Goal: Information Seeking & Learning: Learn about a topic

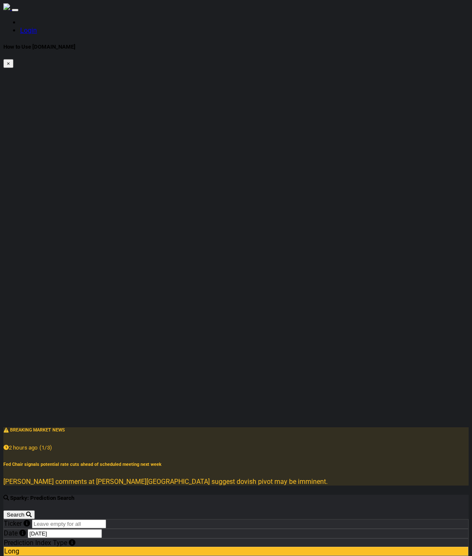
click at [86, 520] on input "Ticker" at bounding box center [69, 524] width 74 height 9
type input "tsla"
click at [35, 511] on button "Search" at bounding box center [18, 515] width 31 height 9
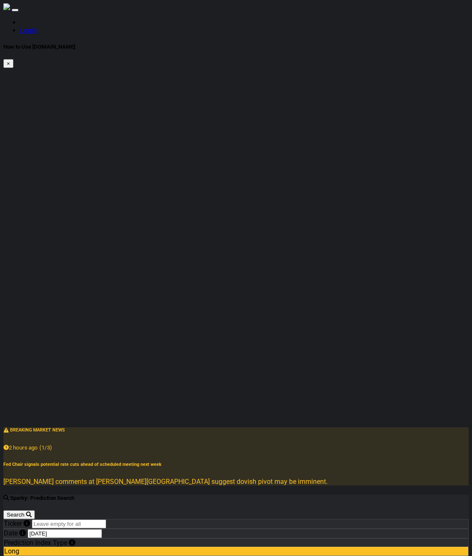
click at [20, 556] on span "Short" at bounding box center [12, 560] width 16 height 8
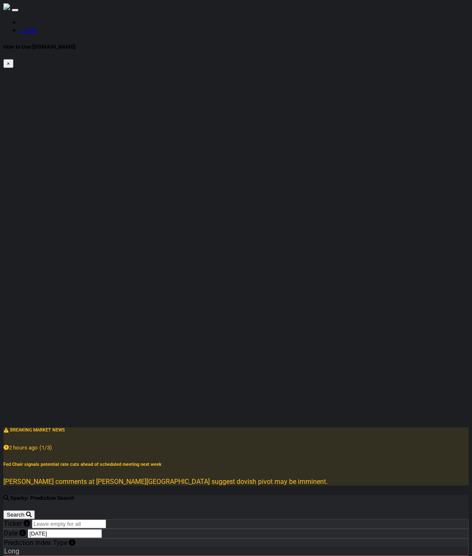
click at [19, 548] on span "Long" at bounding box center [11, 552] width 15 height 8
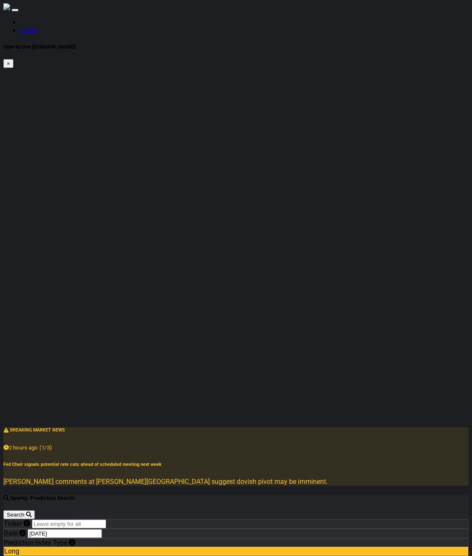
click at [106, 520] on input "Ticker" at bounding box center [69, 524] width 74 height 9
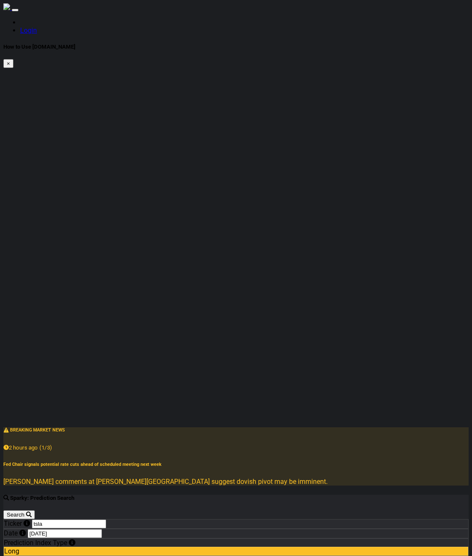
type input "tsla"
click at [35, 511] on button "Search" at bounding box center [18, 515] width 31 height 9
click at [105, 520] on input "tsla" at bounding box center [69, 524] width 74 height 9
click at [37, 26] on link "Login" at bounding box center [28, 30] width 17 height 8
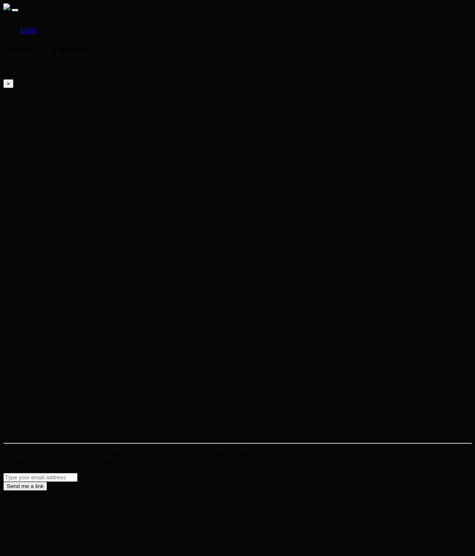
click at [78, 473] on input "email" at bounding box center [40, 477] width 74 height 9
click at [81, 217] on html "Login Request a login link How to Use SparkTrade.io × Step 1: Enter your email,…" at bounding box center [237, 251] width 475 height 502
click at [78, 473] on input "email" at bounding box center [40, 477] width 74 height 9
type input "[PERSON_NAME][EMAIL_ADDRESS][DOMAIN_NAME]"
click at [47, 482] on button "Send me a link" at bounding box center [25, 486] width 44 height 9
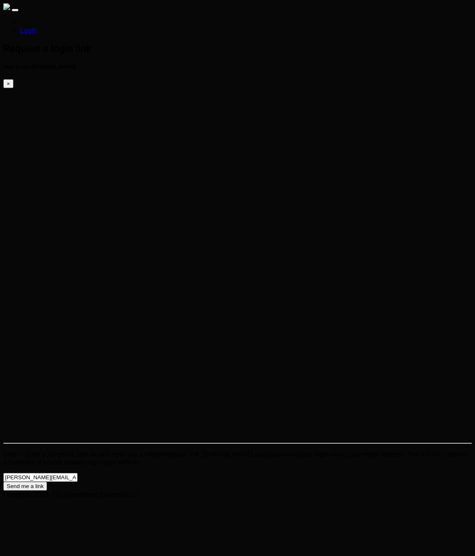
click at [47, 482] on button "Send me a link" at bounding box center [25, 486] width 44 height 9
click at [88, 210] on html "Login Check your e-mail now. How to Use SparkTrade.io × Check your email for a …" at bounding box center [237, 245] width 475 height 491
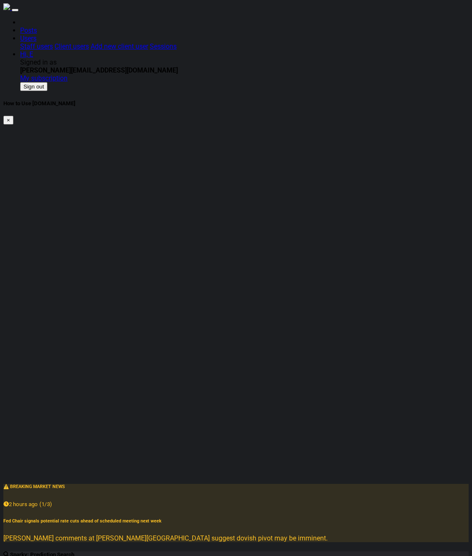
type input "tsla"
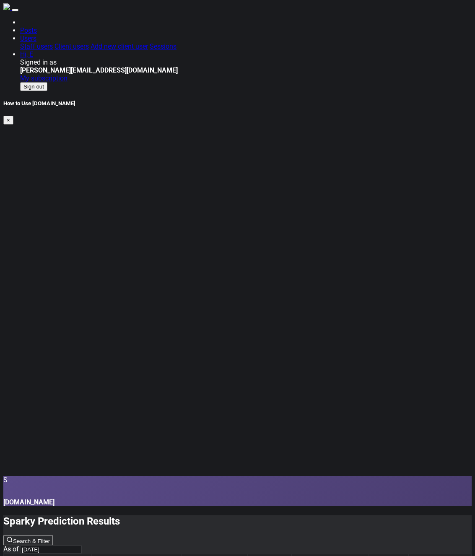
click at [258, 358] on html "Posts Users Staff users Client users Add new client user Sessions Hi, E Signed …" at bounding box center [237, 330] width 475 height 661
click at [263, 290] on html "Posts Users Staff users Client users Add new client user Sessions Hi, E Signed …" at bounding box center [237, 330] width 475 height 661
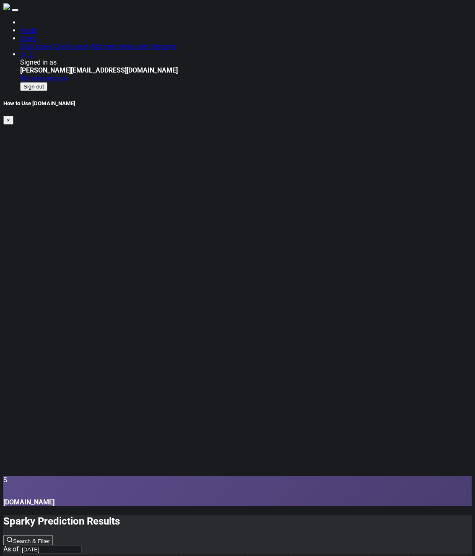
drag, startPoint x: 205, startPoint y: 152, endPoint x: 128, endPoint y: 40, distance: 136.1
click at [110, 476] on div "S SparkTrade.io" at bounding box center [237, 491] width 469 height 30
click at [82, 546] on input "[DATE]" at bounding box center [51, 550] width 61 height 8
click at [345, 516] on div "Sparky Prediction Results Search & Filter As of [DATE]" at bounding box center [237, 535] width 469 height 38
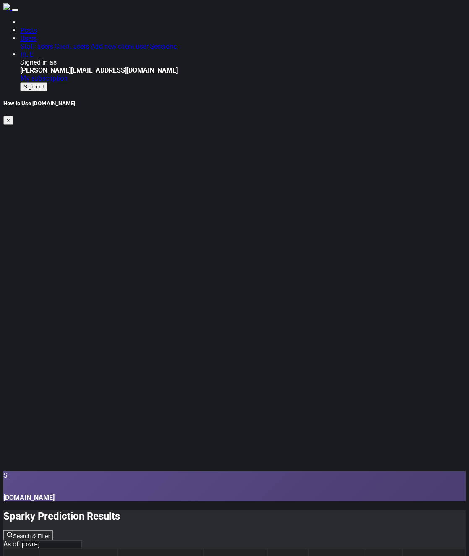
click at [53, 531] on button "Search & Filter" at bounding box center [28, 536] width 50 height 10
click at [339, 511] on div "Sparky Prediction Results Search & Filter As of 2025-08-15" at bounding box center [234, 530] width 462 height 38
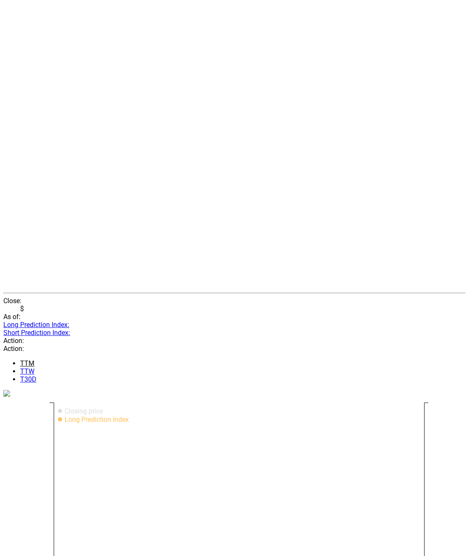
scroll to position [203, 0]
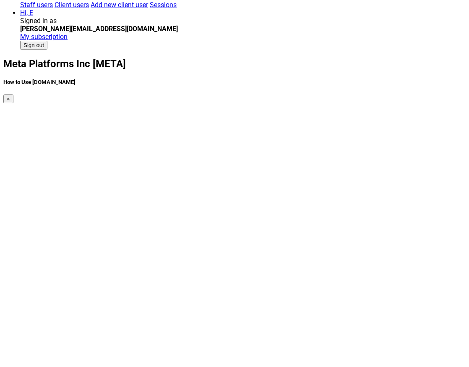
scroll to position [201, 0]
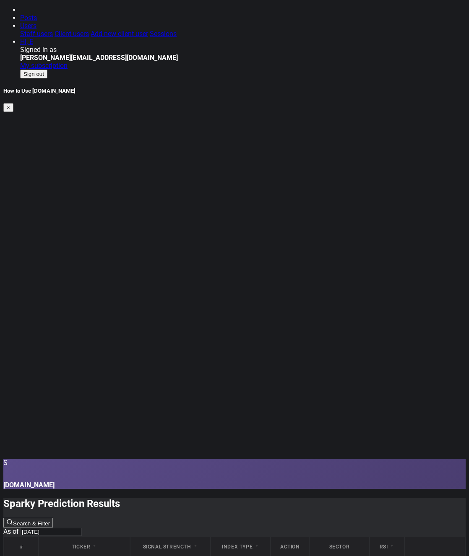
scroll to position [13, 0]
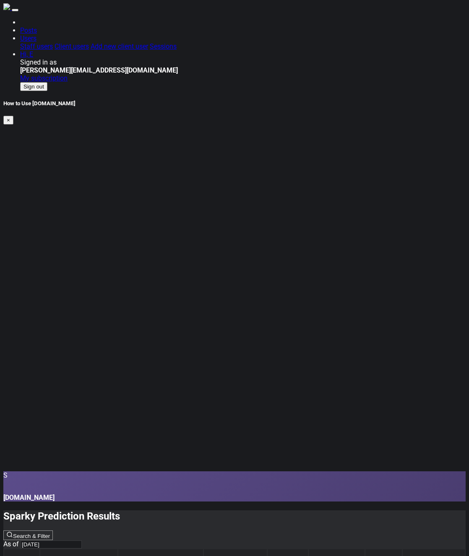
click at [329, 511] on div "Sparky Prediction Results Search & Filter As of 2025-08-15" at bounding box center [234, 530] width 462 height 38
click at [286, 511] on div "Sparky Prediction Results Search & Filter As of 2025-08-15" at bounding box center [234, 530] width 462 height 38
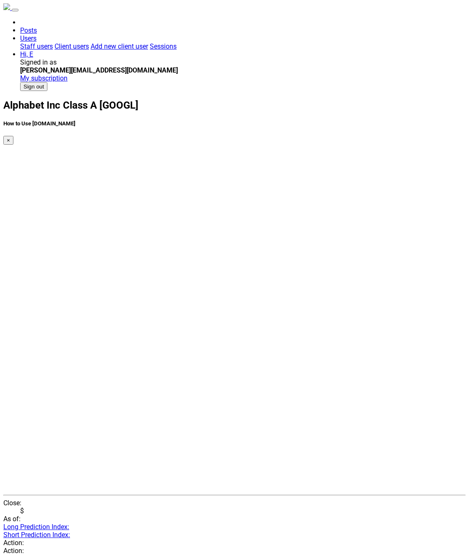
drag, startPoint x: 337, startPoint y: 211, endPoint x: 338, endPoint y: 205, distance: 6.4
click at [224, 3] on nav "Posts Users Staff users Client users Add new client user Sessions Hi, E Signed …" at bounding box center [234, 47] width 462 height 88
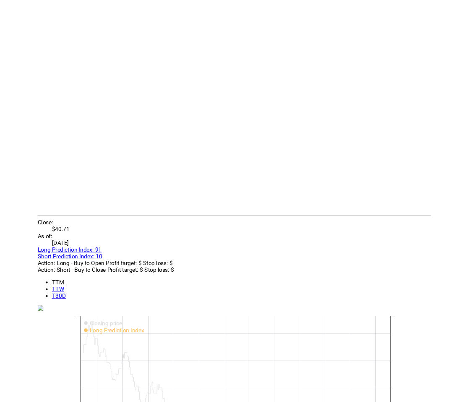
scroll to position [279, 0]
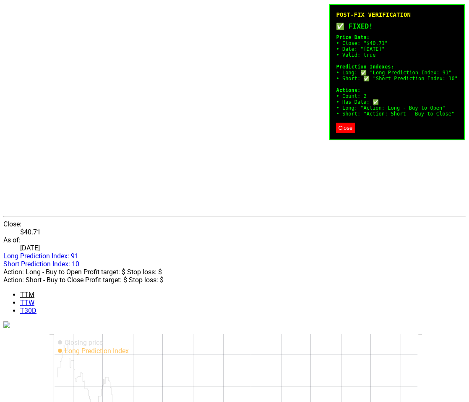
click at [97, 138] on div "Apple Inc [AAPL] How to Use [DOMAIN_NAME] × Close: $40.71 As of: [DATE] Long Pr…" at bounding box center [234, 386] width 462 height 1133
drag, startPoint x: 97, startPoint y: 138, endPoint x: 64, endPoint y: 137, distance: 33.2
click at [64, 137] on div "Apple Inc [AAPL] How to Use [DOMAIN_NAME] × Close: $40.71 As of: [DATE] Long Pr…" at bounding box center [234, 386] width 462 height 1133
click at [336, 133] on button "Close" at bounding box center [345, 128] width 18 height 10
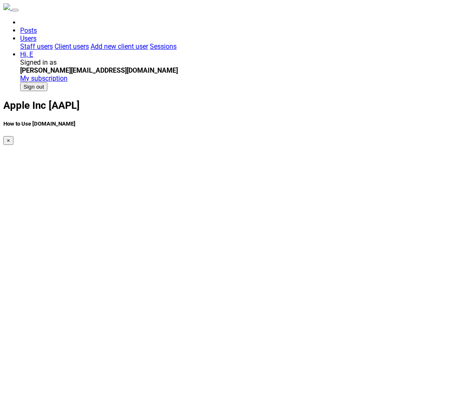
scroll to position [279, 0]
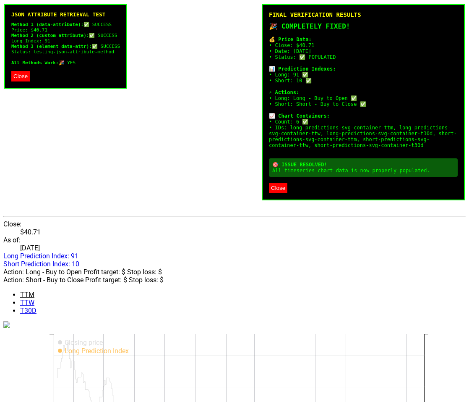
click at [286, 193] on button "Close" at bounding box center [278, 188] width 18 height 10
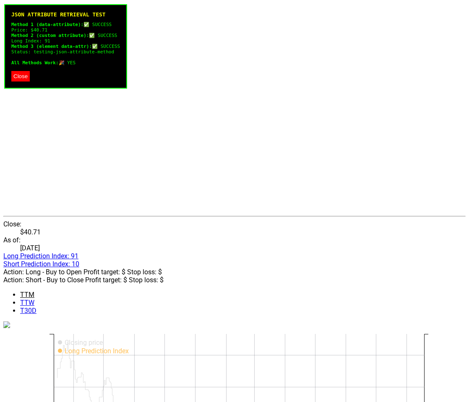
click at [17, 81] on button "Close" at bounding box center [20, 76] width 18 height 10
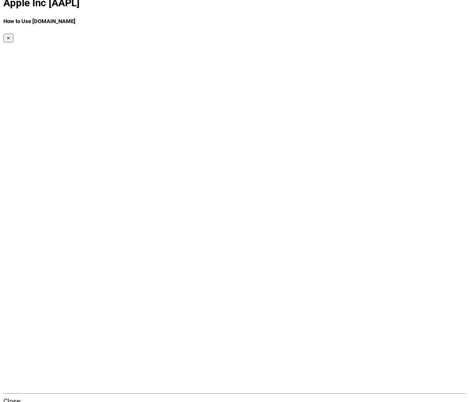
scroll to position [0, 0]
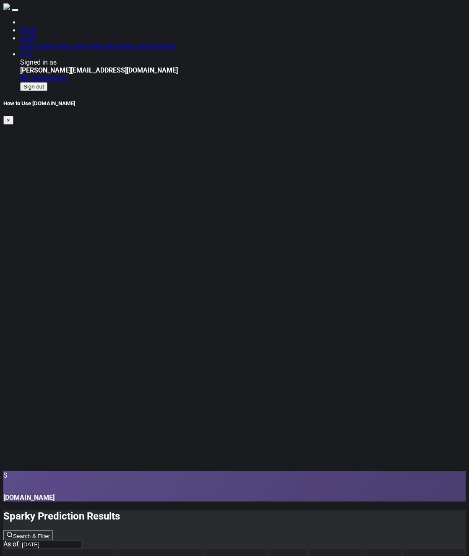
click at [284, 511] on div "Sparky Prediction Results Search & Filter As of 2025-08-15" at bounding box center [234, 530] width 462 height 38
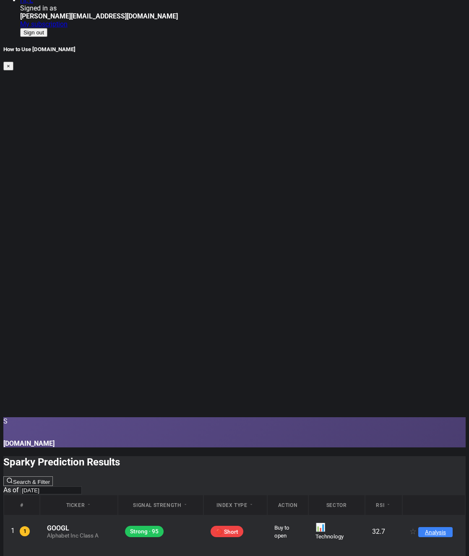
scroll to position [61, 0]
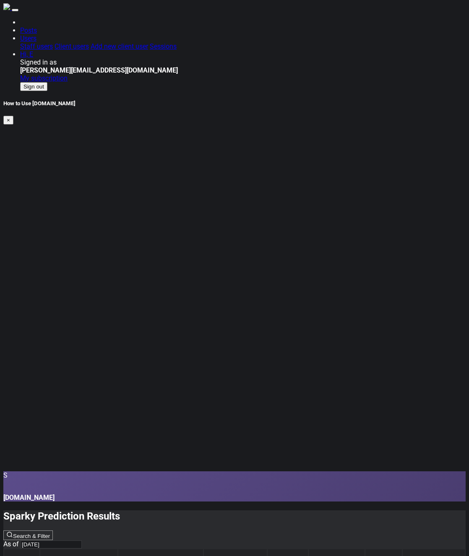
click at [192, 19] on div "Posts Users Staff users Client users Add new client user Sessions Hi, E Signed …" at bounding box center [234, 54] width 462 height 73
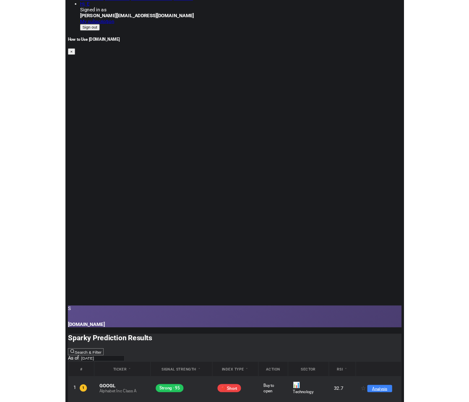
scroll to position [61, 0]
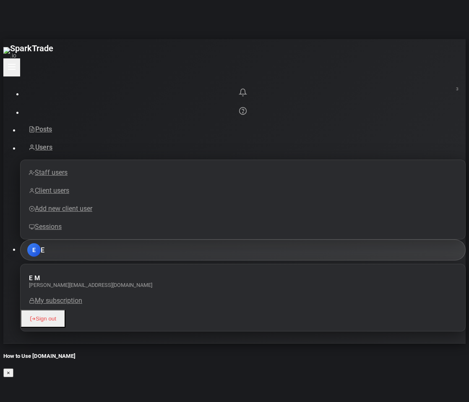
click at [446, 239] on link "E E" at bounding box center [243, 249] width 446 height 21
click at [444, 239] on link "E E" at bounding box center [243, 249] width 446 height 21
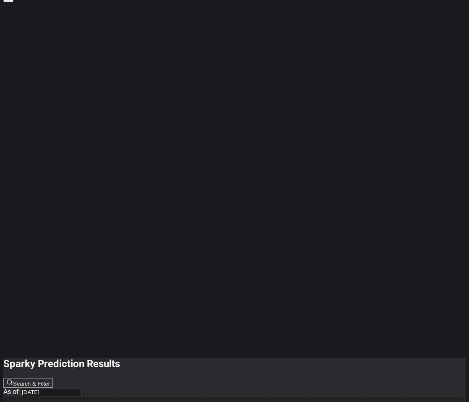
scroll to position [115, 0]
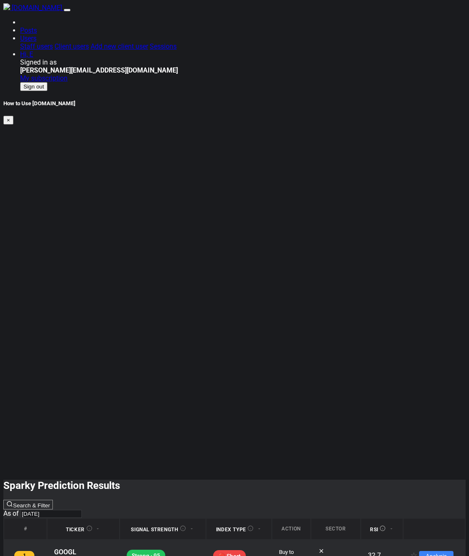
click at [380, 526] on icon "\a \a RSI\a \a \a \a \a \a \a \a \a \a : activate to sort column ascending" at bounding box center [383, 529] width 6 height 6
click at [380, 526] on icon "\a \a RSI\a \a \a \a \a \a \a \a \a \a : activate to sort column descending" at bounding box center [383, 529] width 6 height 6
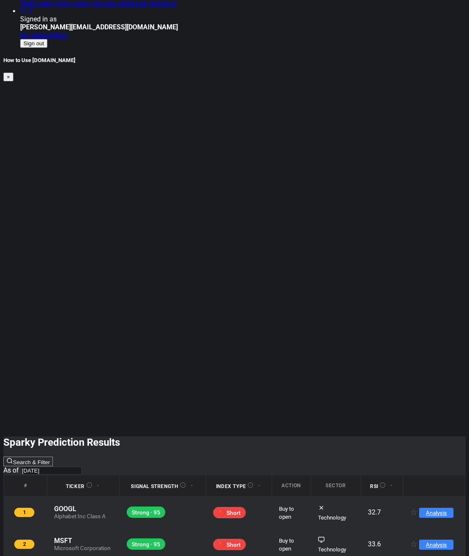
scroll to position [44, 0]
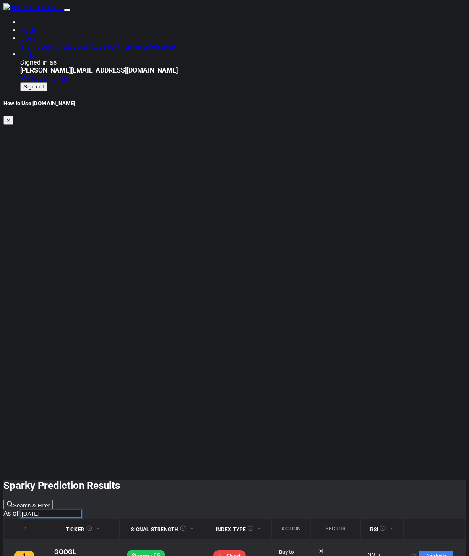
click at [82, 510] on input "[DATE]" at bounding box center [51, 514] width 61 height 8
click at [19, 510] on span "As of" at bounding box center [11, 514] width 16 height 8
click at [82, 510] on input "[DATE]" at bounding box center [51, 514] width 61 height 8
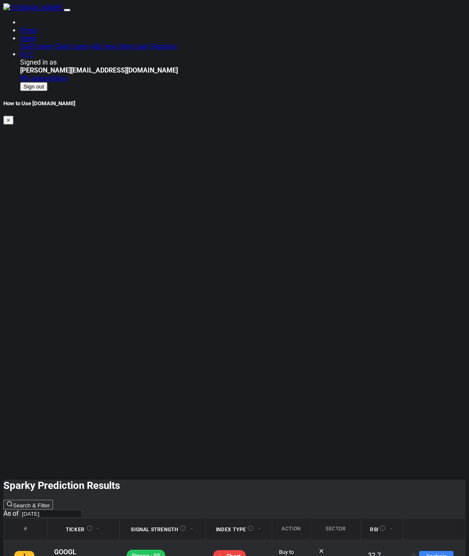
drag, startPoint x: 329, startPoint y: 39, endPoint x: 305, endPoint y: 40, distance: 24.4
click at [326, 480] on div "Sparky Prediction Results Search & Filter As of 2025-08-15" at bounding box center [234, 499] width 462 height 38
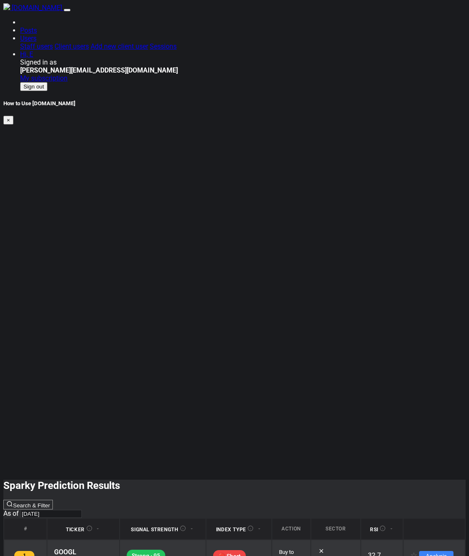
click at [404, 540] on td "☆ Analysis" at bounding box center [434, 555] width 61 height 31
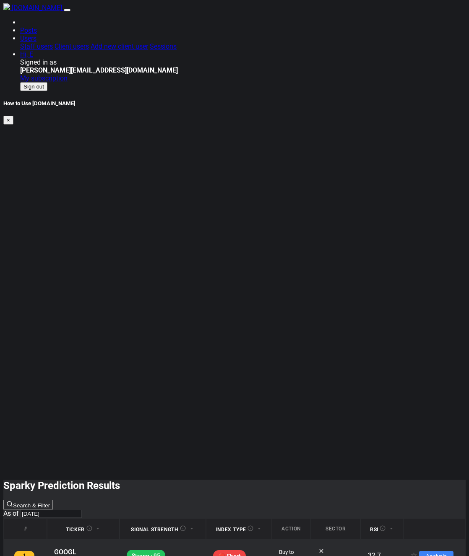
click at [404, 519] on th ": activate to sort column ascending" at bounding box center [434, 529] width 61 height 21
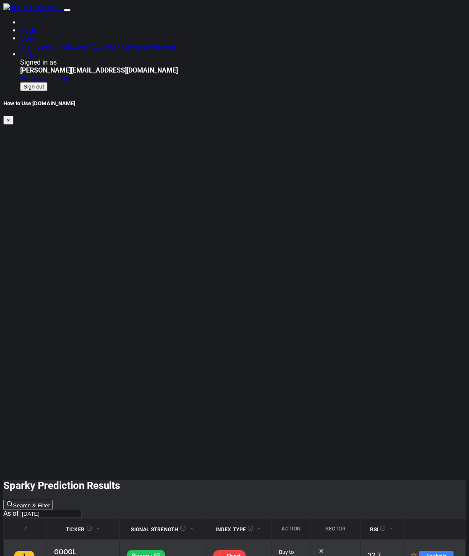
click at [410, 551] on button "☆" at bounding box center [413, 556] width 7 height 10
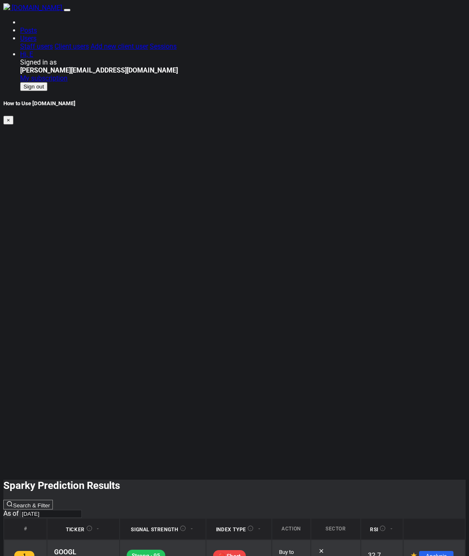
click at [427, 551] on link "Analysis" at bounding box center [436, 556] width 34 height 10
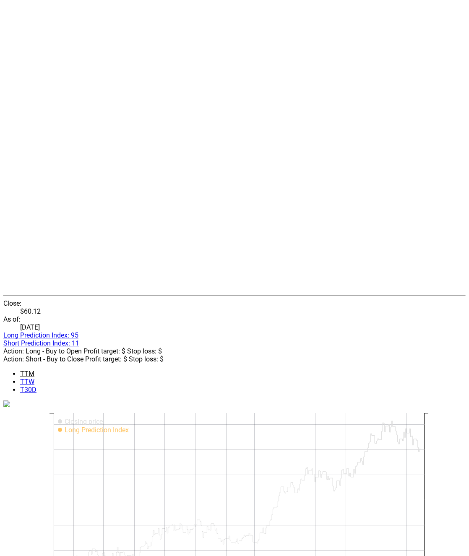
scroll to position [203, 0]
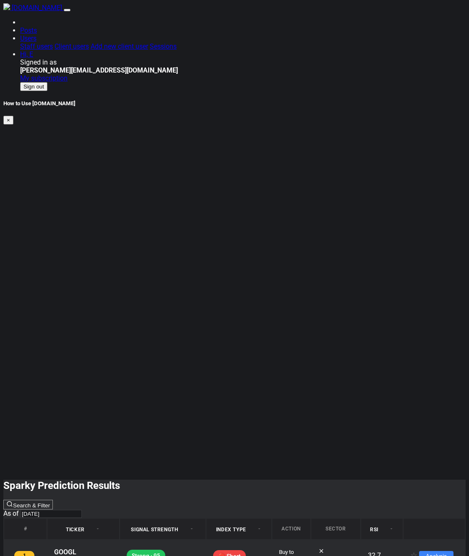
click at [322, 519] on th "Sector" at bounding box center [335, 529] width 49 height 21
click at [278, 519] on th "Action" at bounding box center [291, 529] width 38 height 21
click at [370, 527] on span "RSI" at bounding box center [374, 530] width 8 height 6
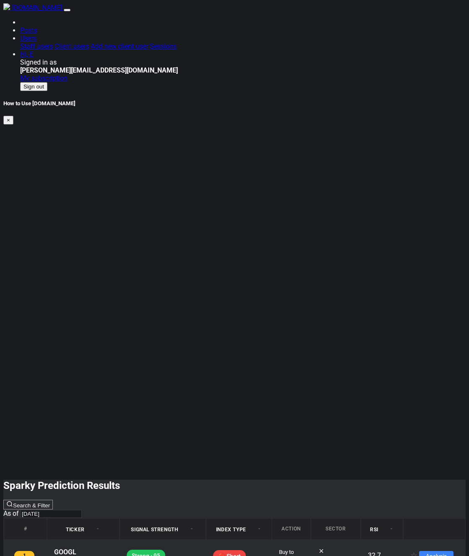
click at [302, 401] on div "Sparky Prediction Results Search & Filter As of [DATE]" at bounding box center [234, 499] width 462 height 38
